Goal: Find specific page/section: Find specific page/section

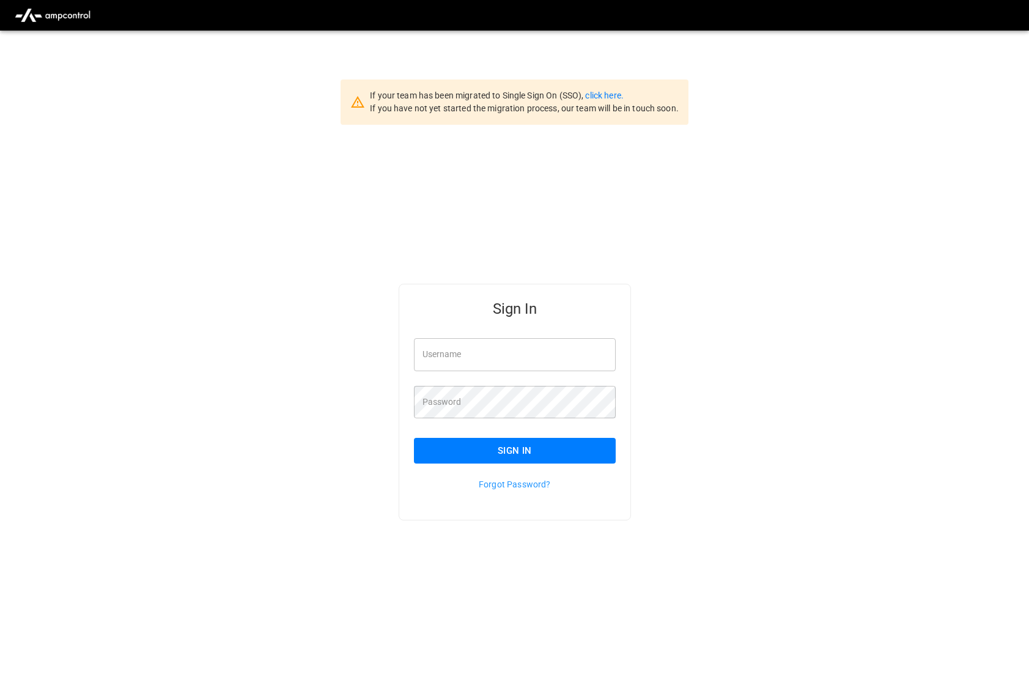
type input "*********"
click at [576, 437] on button "Sign In" at bounding box center [515, 451] width 202 height 26
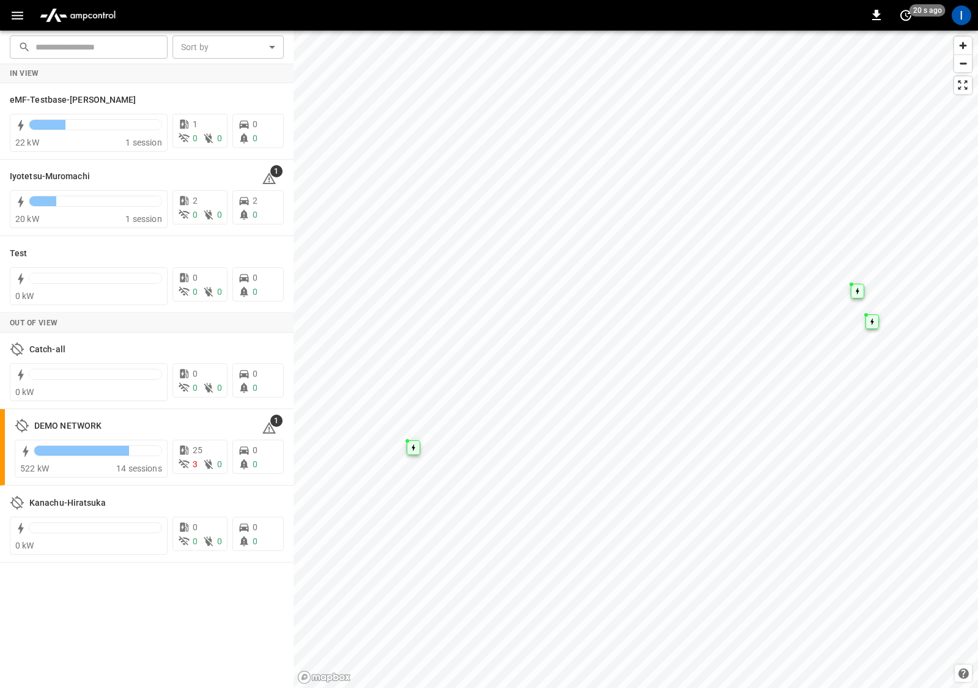
click at [20, 19] on icon "button" at bounding box center [17, 15] width 15 height 15
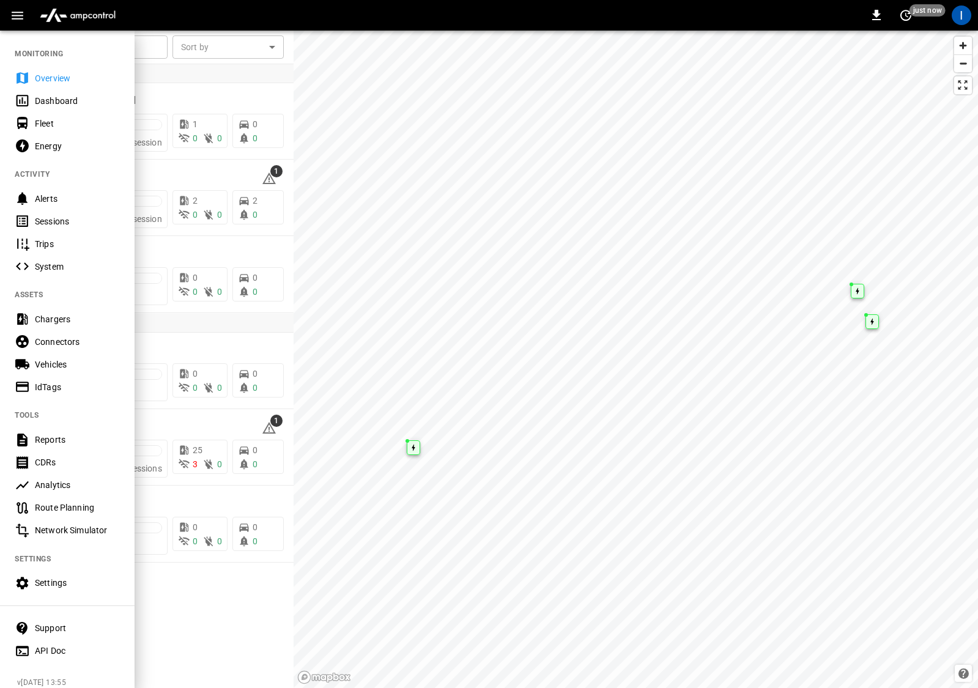
click at [84, 221] on div "Sessions" at bounding box center [77, 221] width 85 height 12
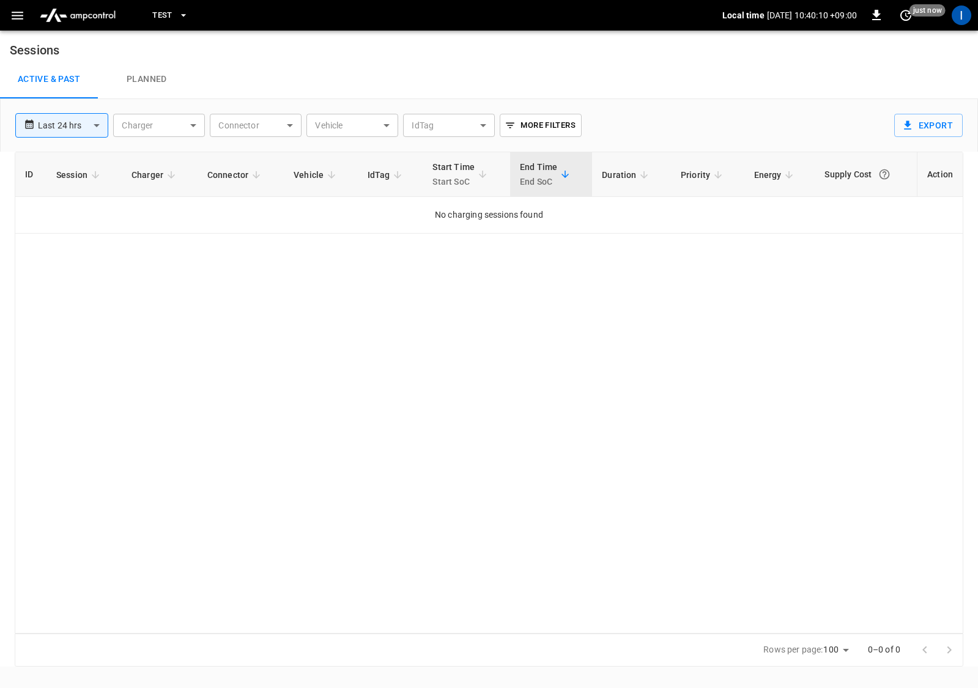
click at [163, 14] on span "Test" at bounding box center [162, 16] width 20 height 14
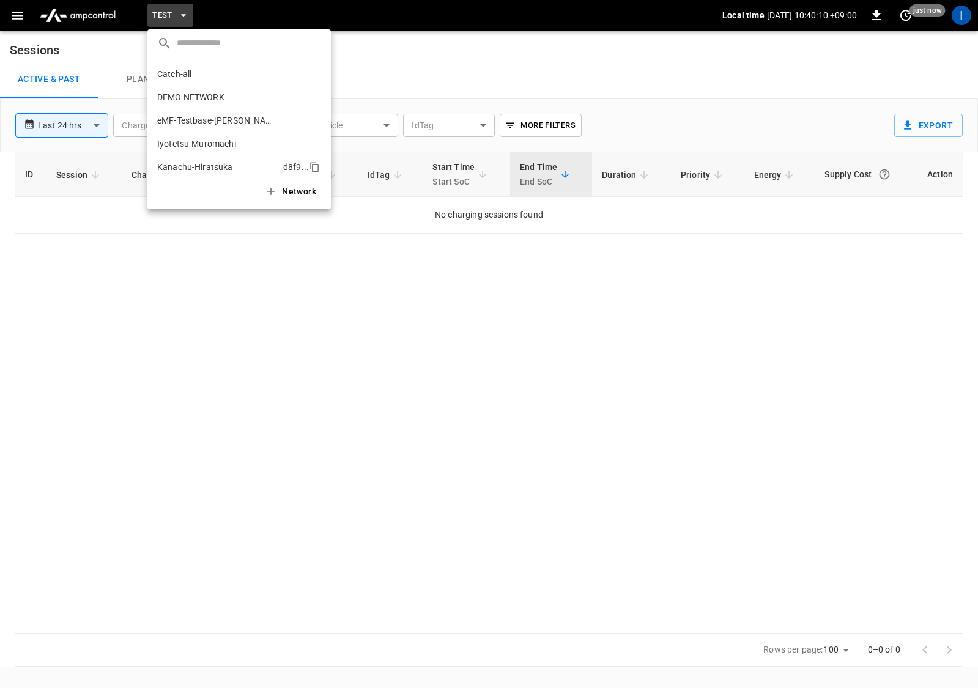
scroll to position [33, 0]
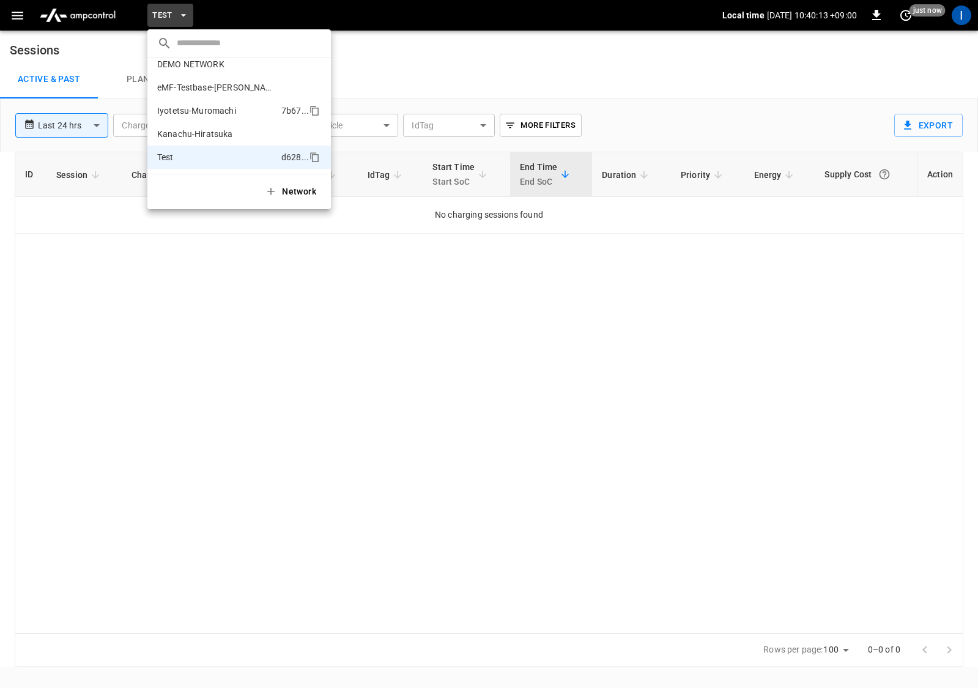
click at [236, 111] on p "Iyotetsu-Muromachi" at bounding box center [216, 111] width 119 height 12
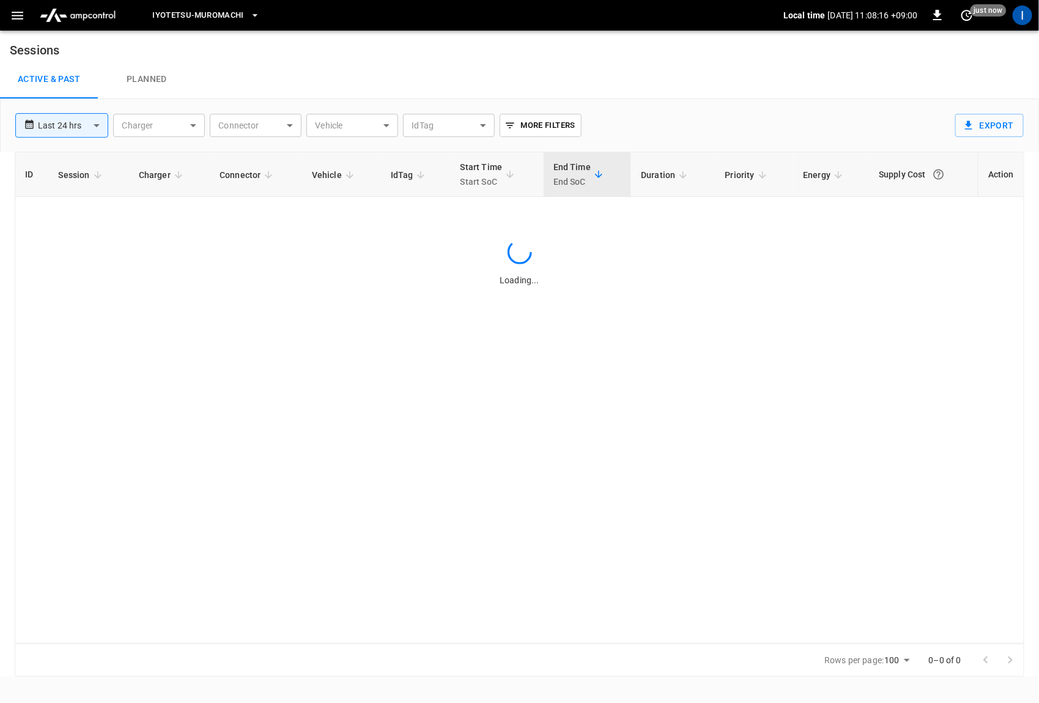
click at [688, 92] on div "Active & Past Planned" at bounding box center [519, 79] width 1039 height 39
